Goal: Register for event/course

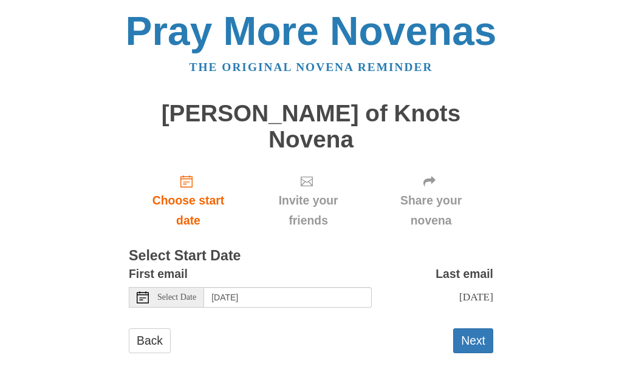
click at [184, 293] on span "Select Date" at bounding box center [176, 297] width 39 height 9
click at [472, 328] on button "Next" at bounding box center [473, 340] width 40 height 25
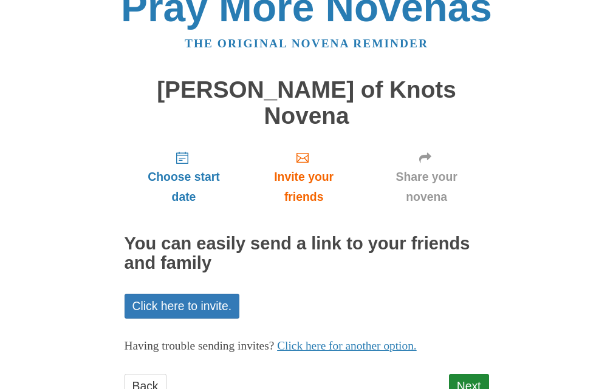
scroll to position [43, 0]
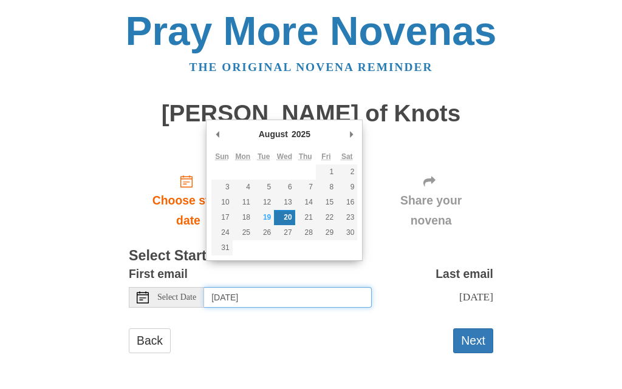
click at [234, 287] on input "[DATE]" at bounding box center [288, 297] width 168 height 21
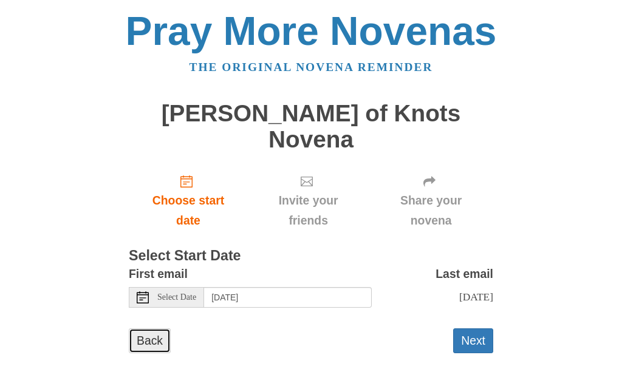
click at [149, 328] on link "Back" at bounding box center [150, 340] width 42 height 25
